Goal: Check status: Check status

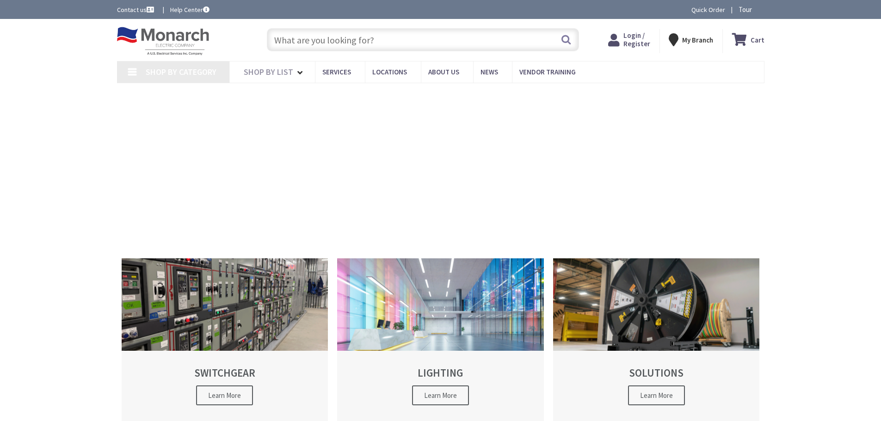
type input "[GEOGRAPHIC_DATA], [GEOGRAPHIC_DATA]"
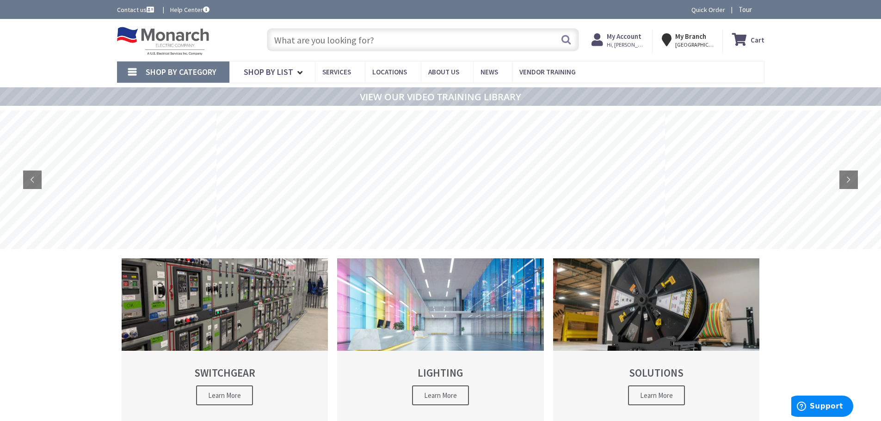
click at [621, 45] on span "Hi, [PERSON_NAME]" at bounding box center [626, 44] width 39 height 7
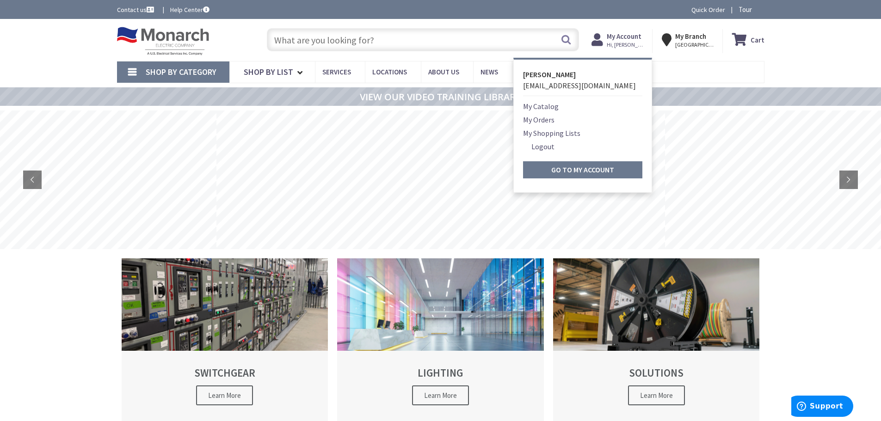
click at [531, 120] on link "My Orders" at bounding box center [538, 119] width 31 height 11
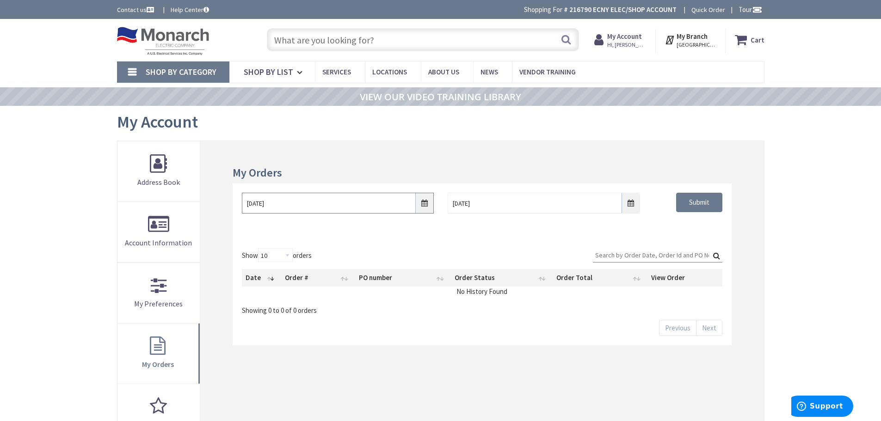
click at [287, 204] on input "9/30/2025" at bounding box center [338, 203] width 192 height 21
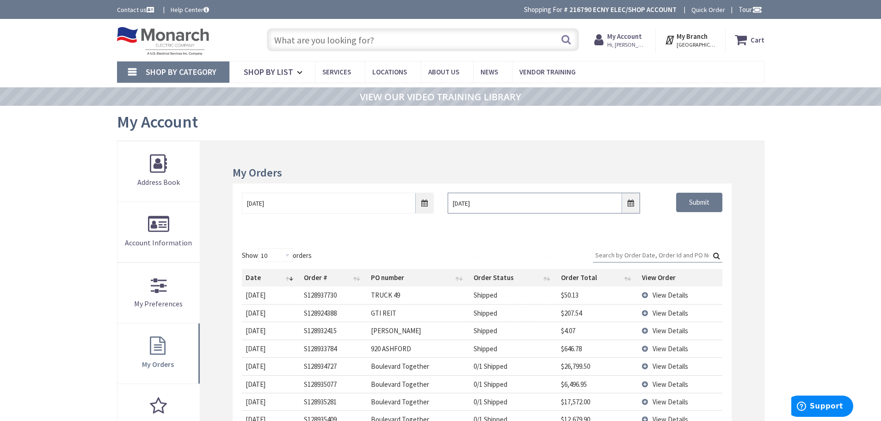
click at [631, 205] on input "10/7/2025" at bounding box center [544, 203] width 192 height 21
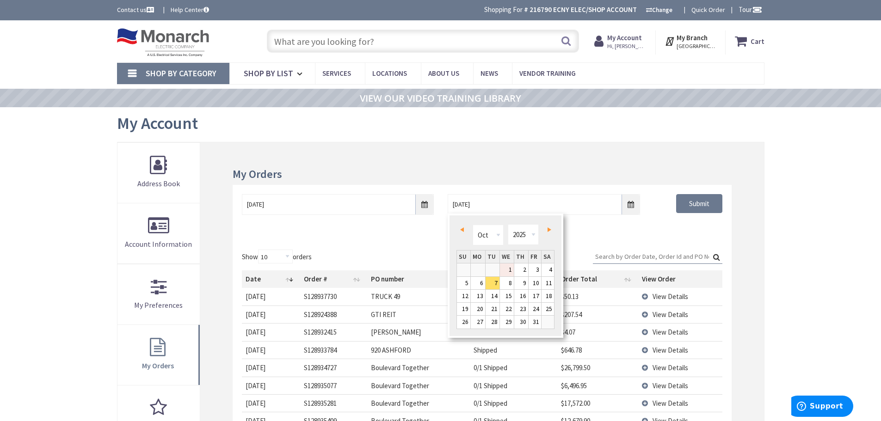
click at [510, 268] on link "1" at bounding box center [507, 270] width 14 height 12
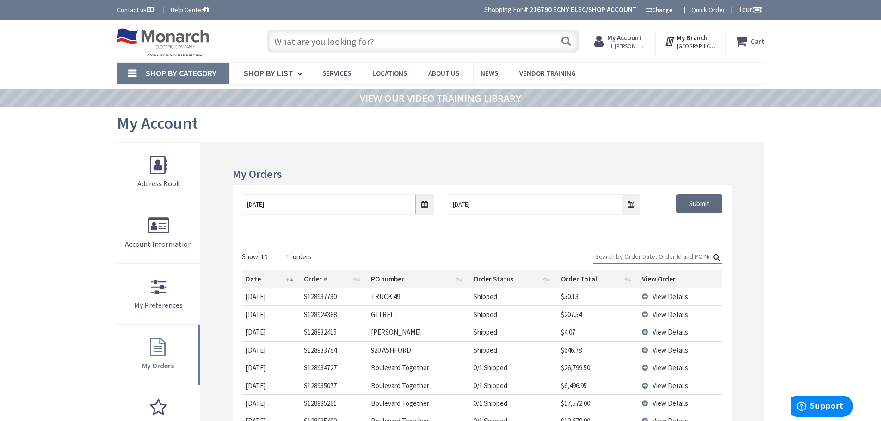
click at [694, 205] on input "Submit" at bounding box center [699, 203] width 46 height 19
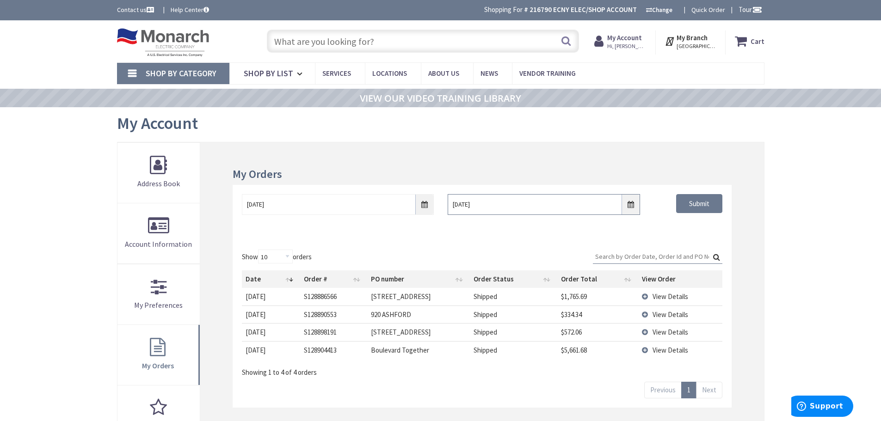
click at [634, 206] on input "10/01/2025" at bounding box center [544, 204] width 192 height 21
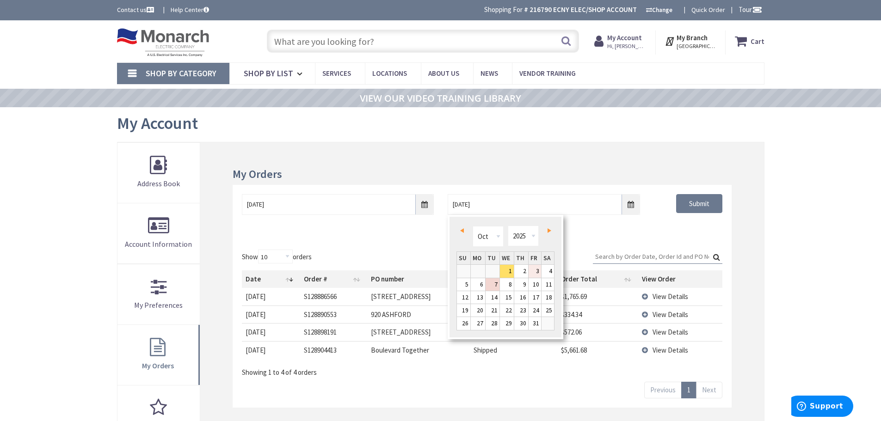
click at [537, 269] on link "3" at bounding box center [535, 271] width 12 height 12
type input "10/03/2025"
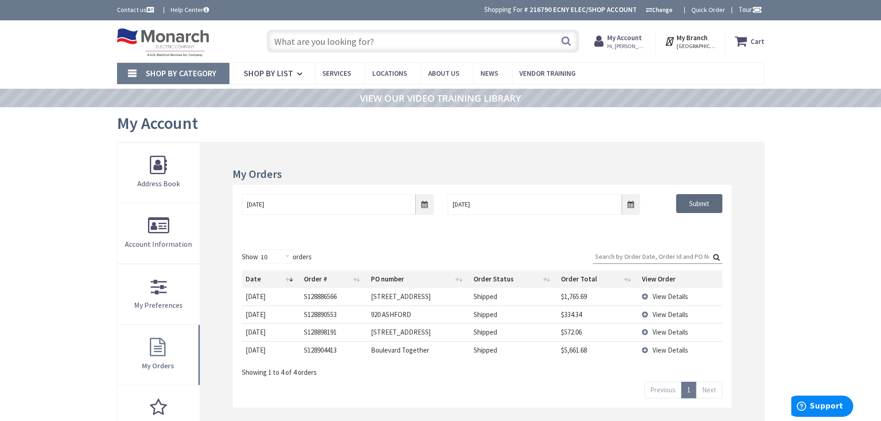
click at [693, 201] on input "Submit" at bounding box center [699, 203] width 46 height 19
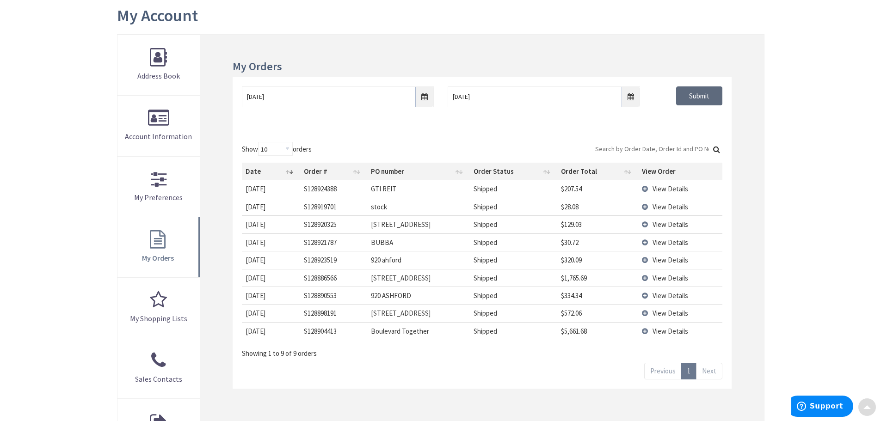
scroll to position [139, 0]
